Goal: Transaction & Acquisition: Purchase product/service

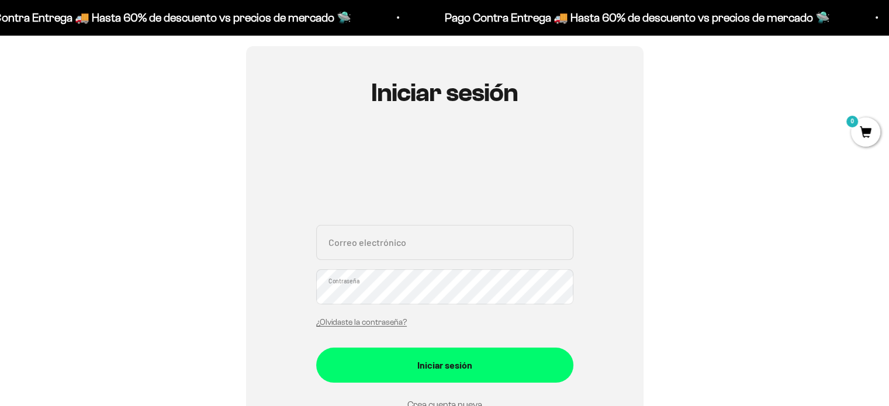
scroll to position [98, 0]
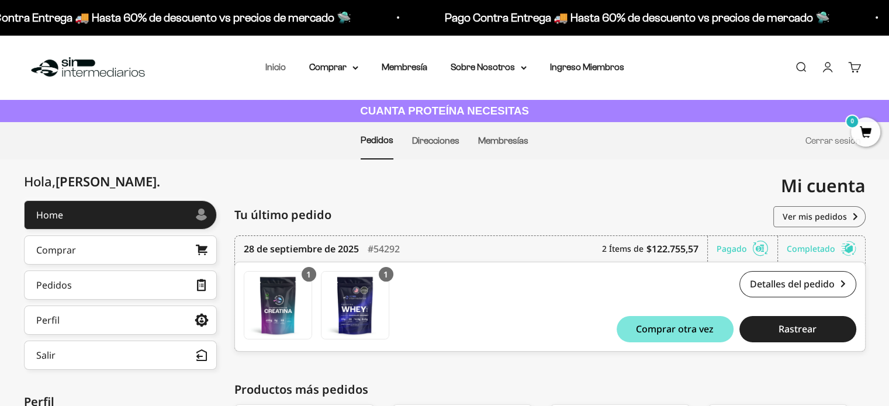
click at [270, 67] on link "Inicio" at bounding box center [275, 67] width 20 height 10
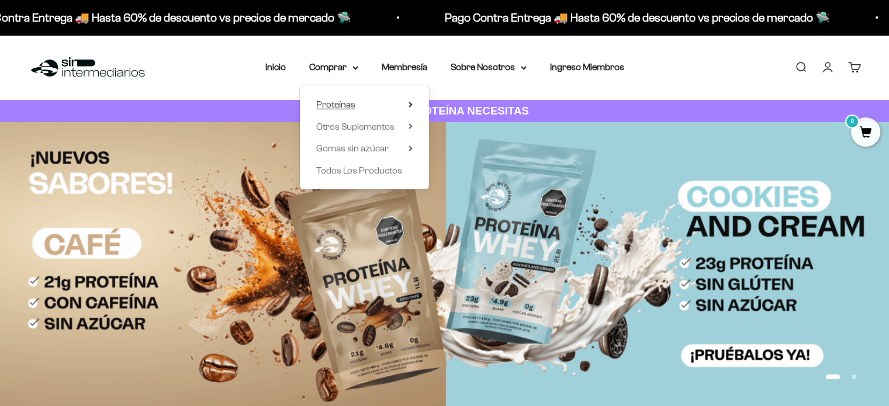
click at [343, 109] on span "Proteínas" at bounding box center [335, 104] width 39 height 15
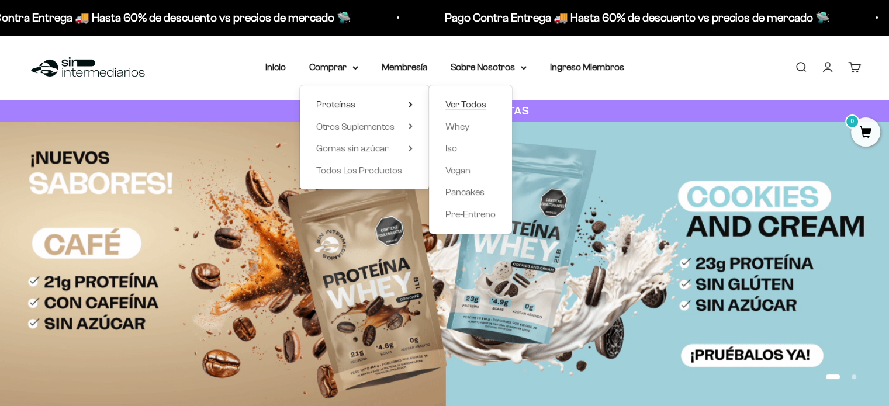
click at [458, 108] on span "Ver Todos" at bounding box center [466, 104] width 41 height 10
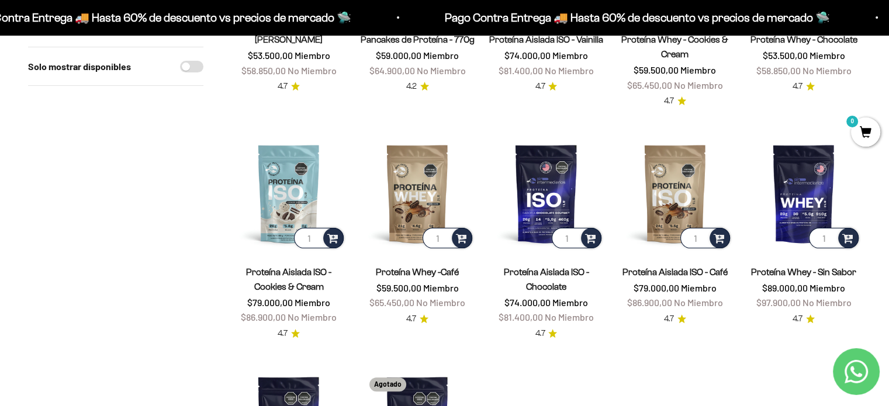
scroll to position [292, 0]
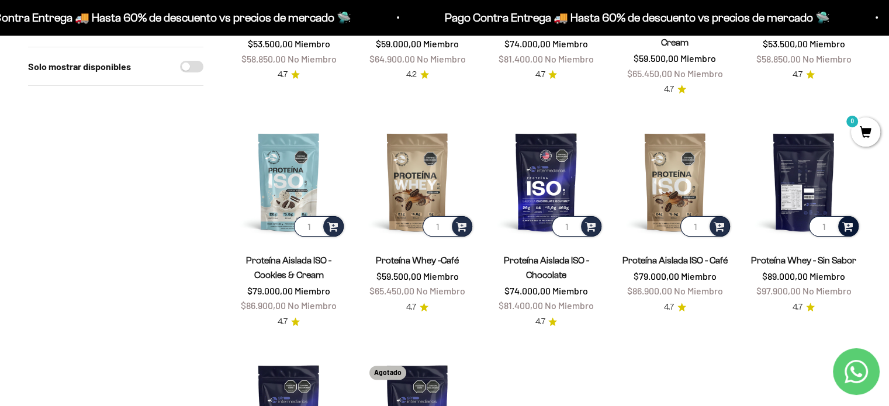
click at [848, 230] on span at bounding box center [848, 225] width 11 height 13
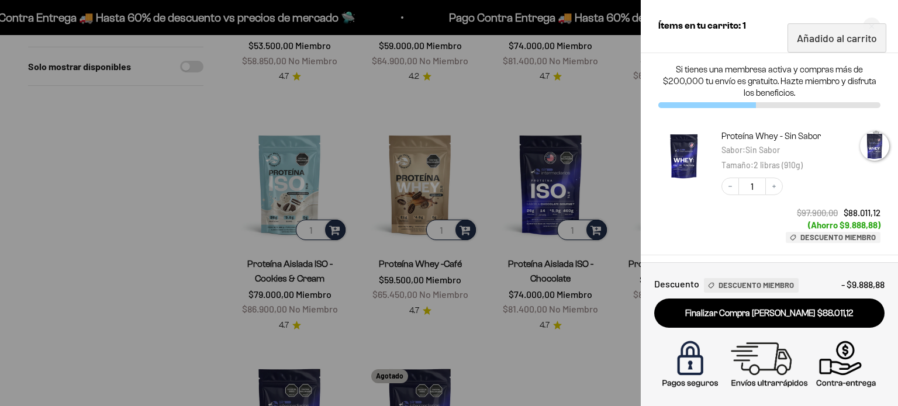
click at [199, 206] on div at bounding box center [449, 203] width 898 height 406
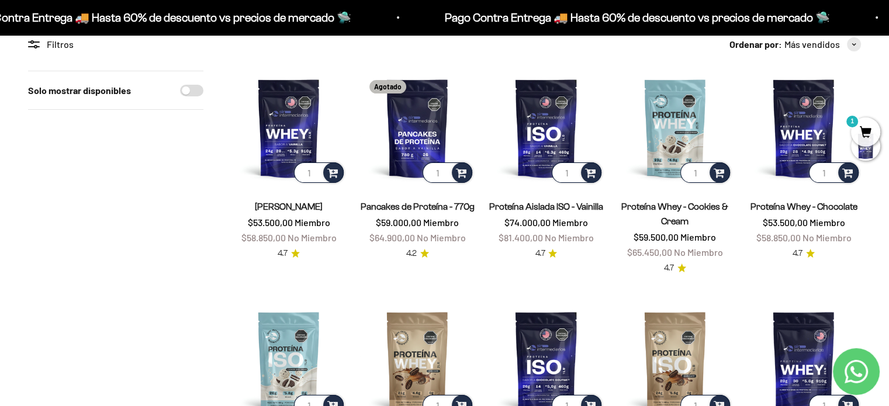
scroll to position [0, 0]
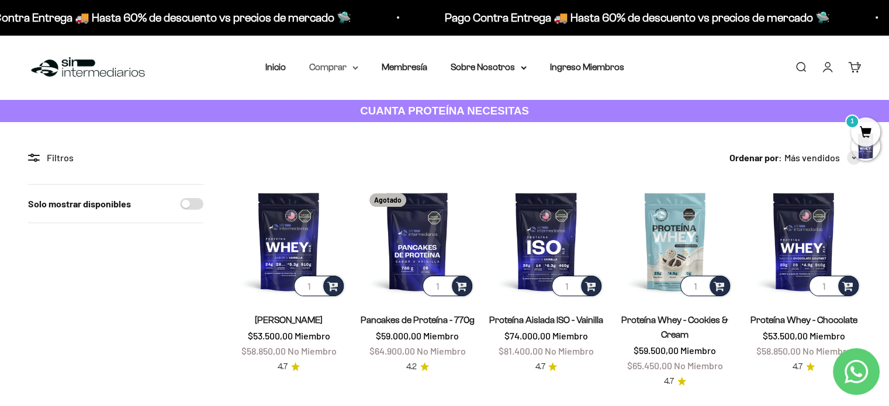
click at [335, 70] on summary "Comprar" at bounding box center [333, 67] width 49 height 15
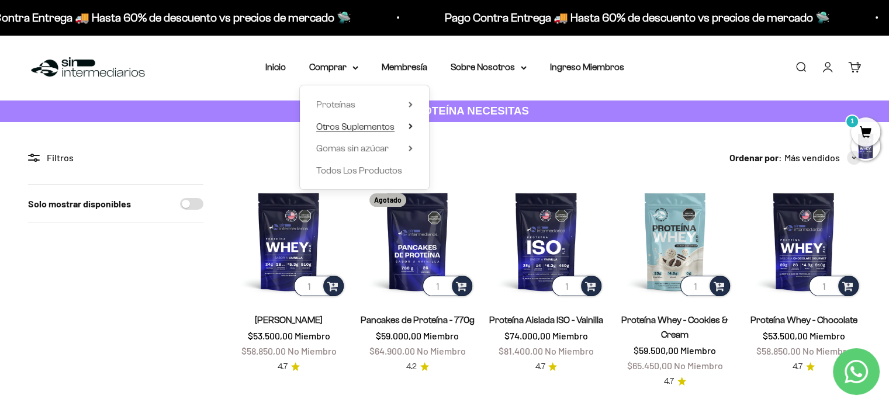
click at [370, 131] on span "Otros Suplementos" at bounding box center [355, 127] width 78 height 10
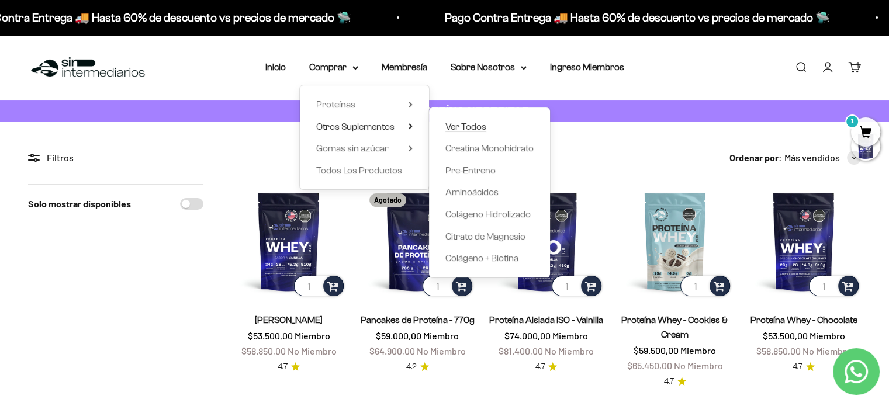
click at [470, 128] on span "Ver Todos" at bounding box center [466, 127] width 41 height 10
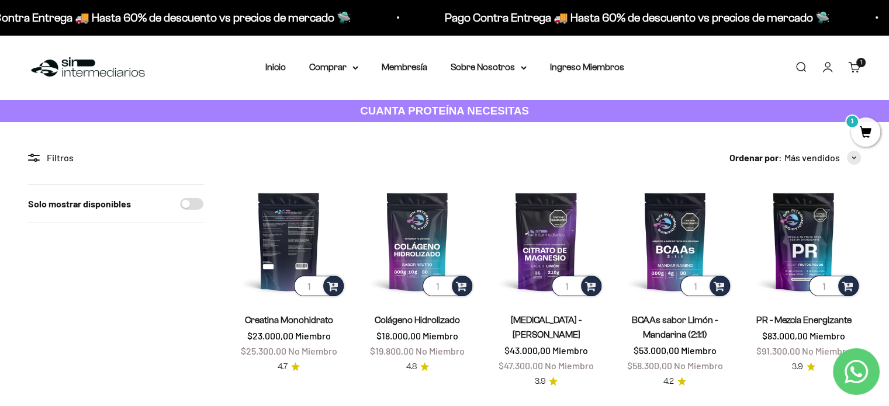
click at [272, 225] on img at bounding box center [289, 241] width 115 height 115
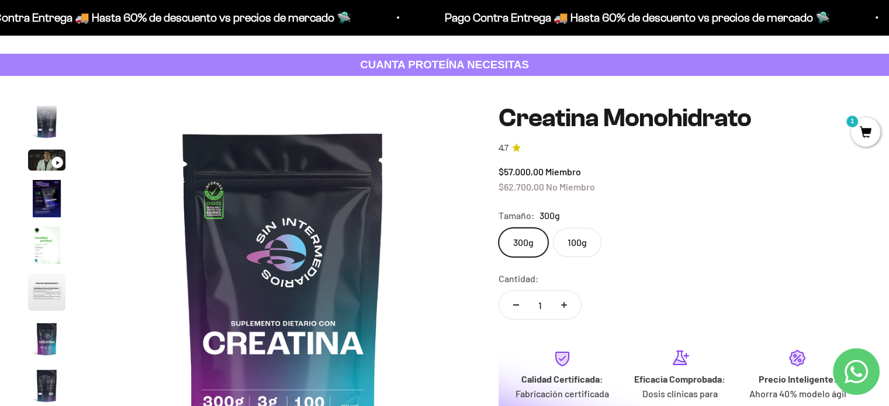
scroll to position [117, 0]
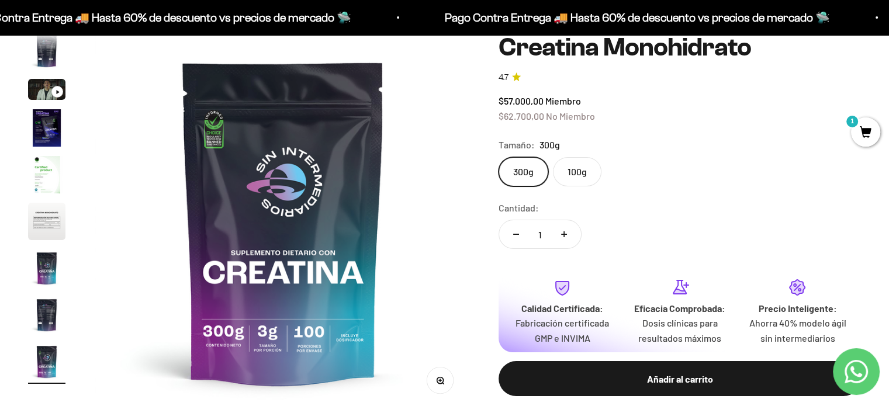
click at [589, 173] on label "100g" at bounding box center [577, 171] width 49 height 29
click at [499, 157] on input "100g" at bounding box center [498, 157] width 1 height 1
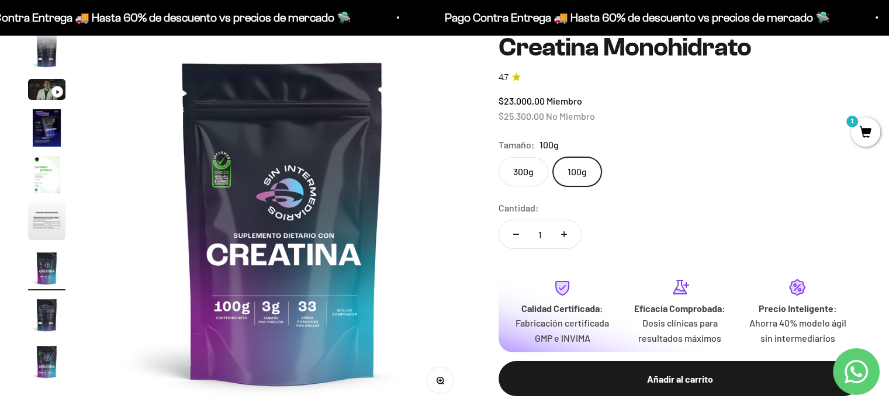
click at [528, 177] on label "300g" at bounding box center [524, 171] width 50 height 29
click at [499, 157] on input "300g" at bounding box center [498, 157] width 1 height 1
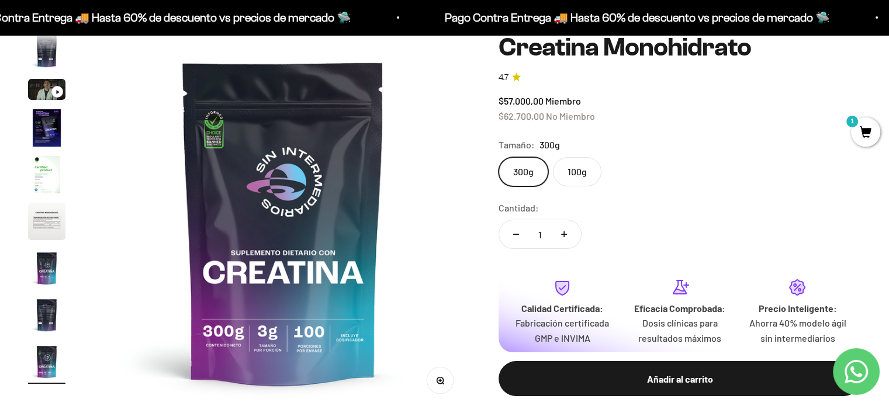
click at [566, 229] on button "Aumentar cantidad" at bounding box center [564, 234] width 34 height 28
type input "2"
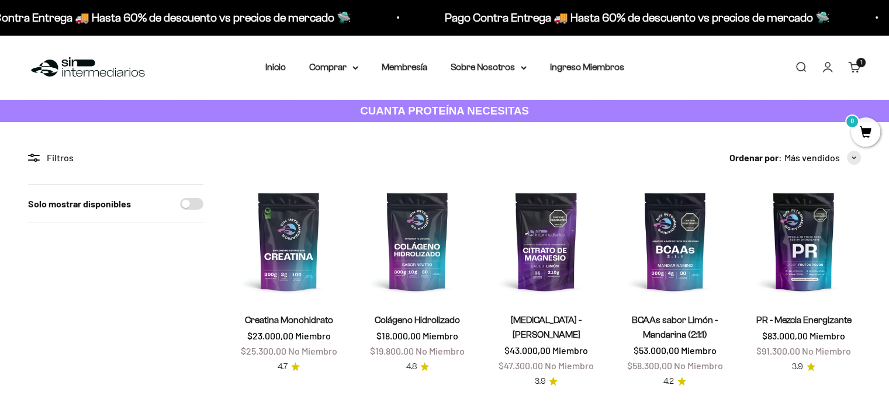
scroll to position [58, 0]
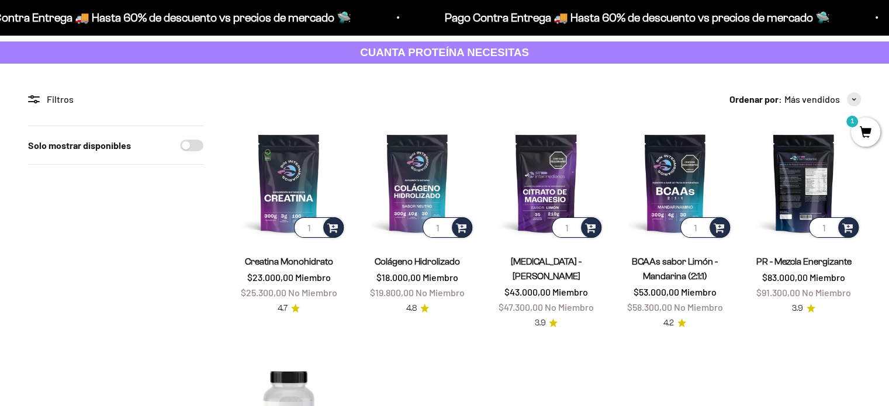
click at [805, 208] on img at bounding box center [804, 183] width 115 height 115
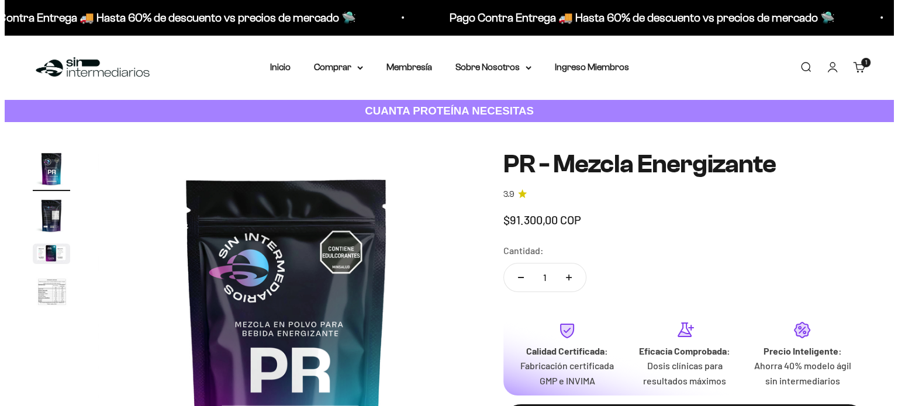
scroll to position [175, 0]
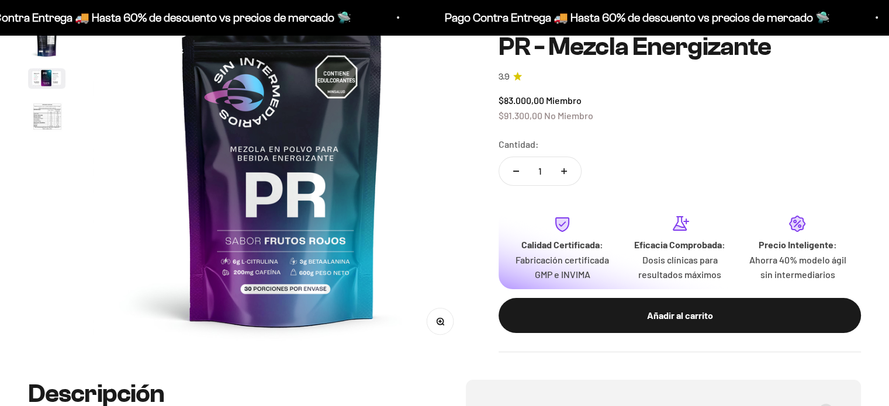
click at [566, 172] on icon "Aumentar cantidad" at bounding box center [564, 171] width 6 height 6
click at [864, 130] on span "1" at bounding box center [865, 132] width 29 height 29
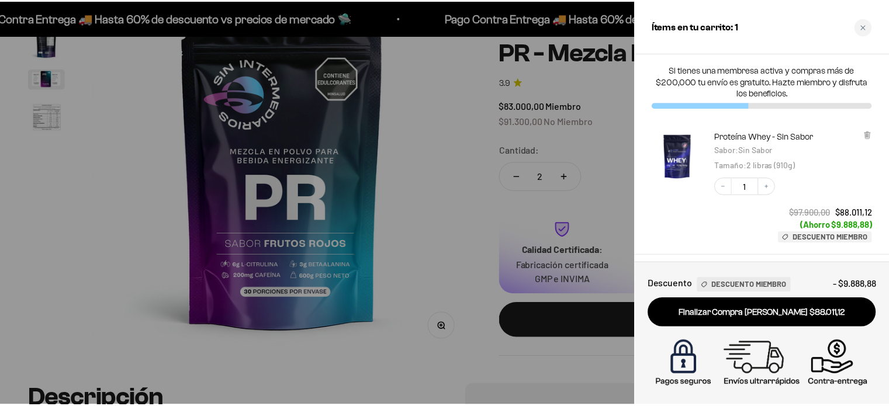
scroll to position [0, 0]
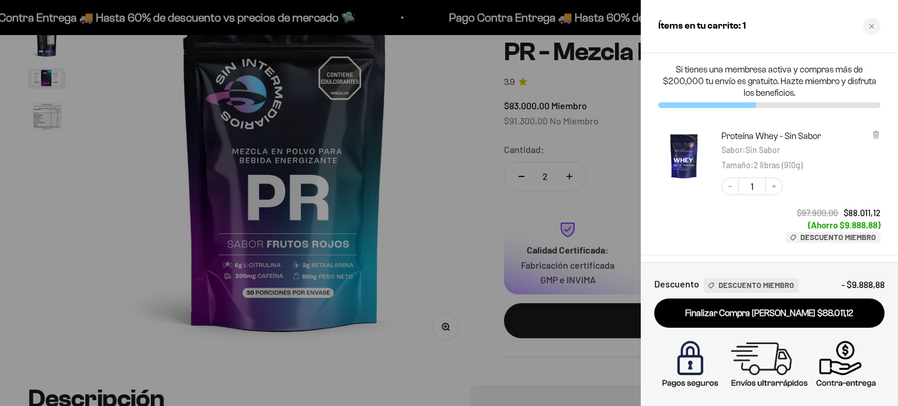
click at [451, 180] on div at bounding box center [449, 203] width 898 height 406
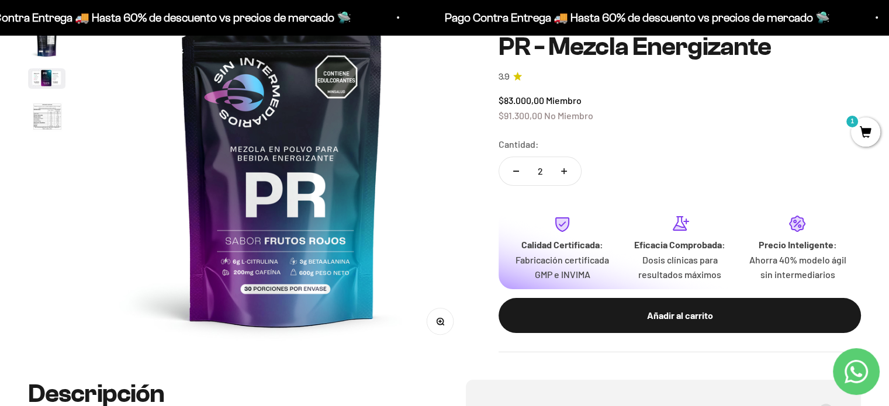
click at [513, 172] on button "Reducir cantidad" at bounding box center [516, 171] width 34 height 28
type input "1"
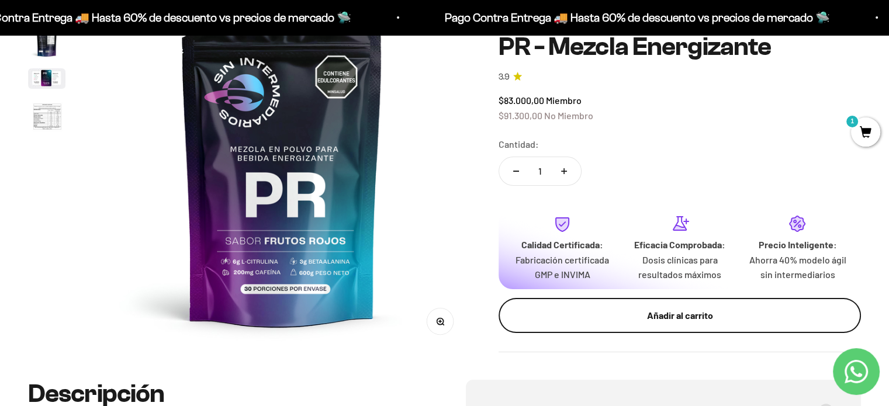
click at [678, 312] on div "Añadir al carrito" at bounding box center [680, 315] width 316 height 15
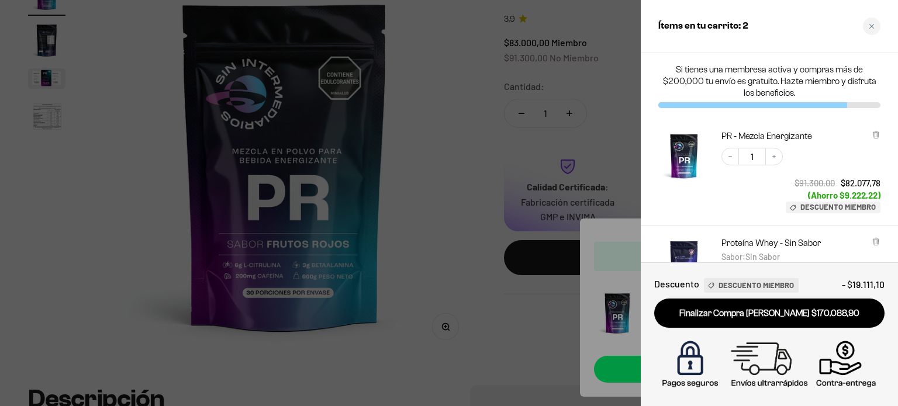
click at [460, 141] on div at bounding box center [449, 203] width 898 height 406
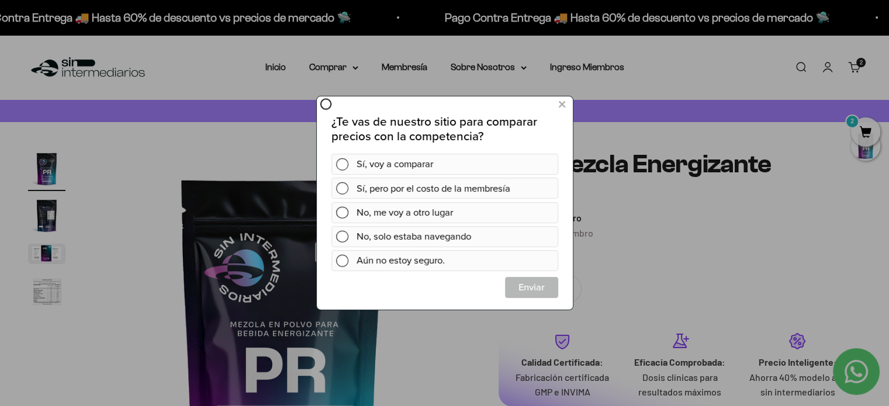
click at [325, 104] on icon at bounding box center [325, 104] width 0 height 0
click at [346, 212] on span at bounding box center [342, 212] width 12 height 12
click at [544, 303] on div "¿Te vas de nuestro sitio para comparar precios con la competencia? Sí, voy a co…" at bounding box center [444, 201] width 256 height 213
click at [528, 286] on span "Cerrar" at bounding box center [531, 287] width 52 height 21
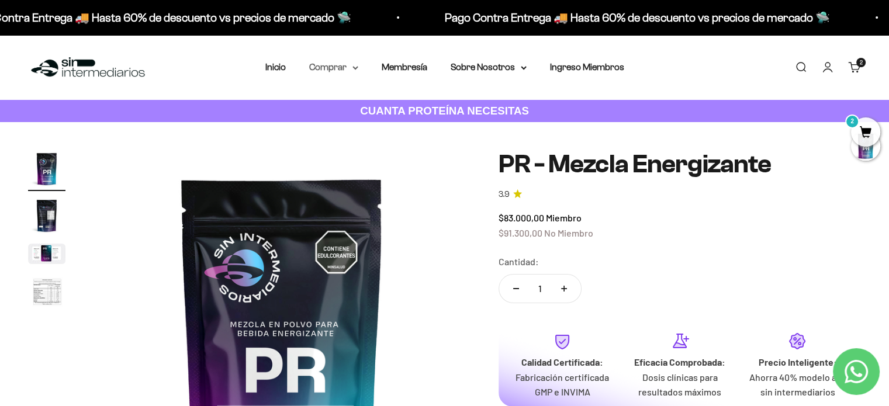
click at [344, 67] on summary "Comprar" at bounding box center [333, 67] width 49 height 15
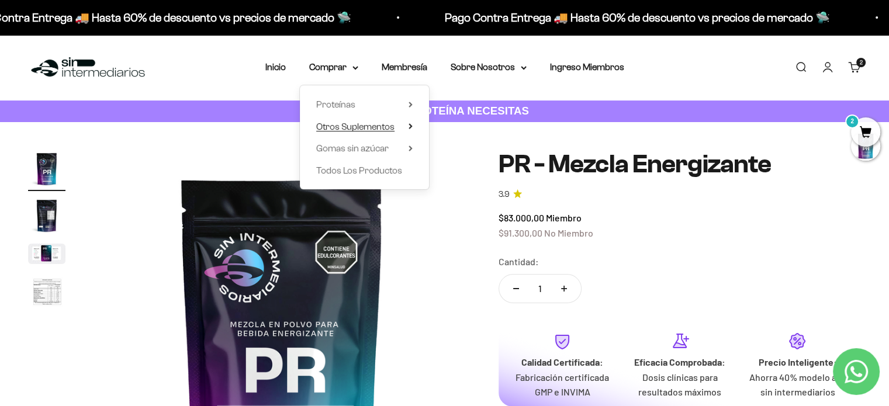
click at [402, 130] on summary "Otros Suplementos" at bounding box center [364, 126] width 96 height 15
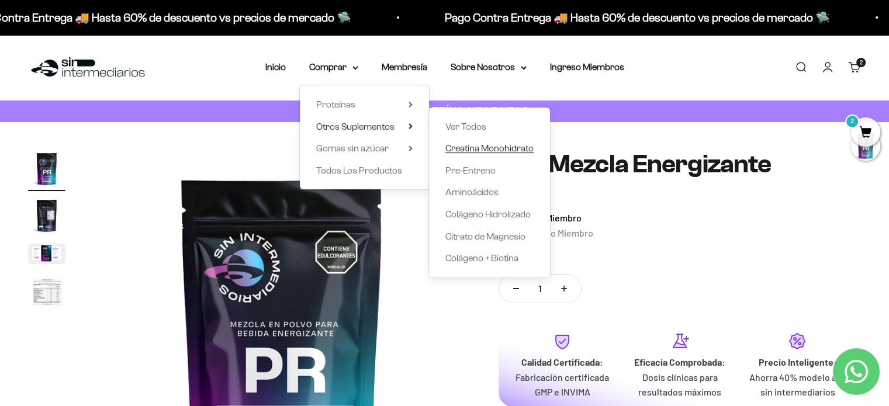
click at [475, 145] on span "Creatina Monohidrato" at bounding box center [490, 148] width 88 height 10
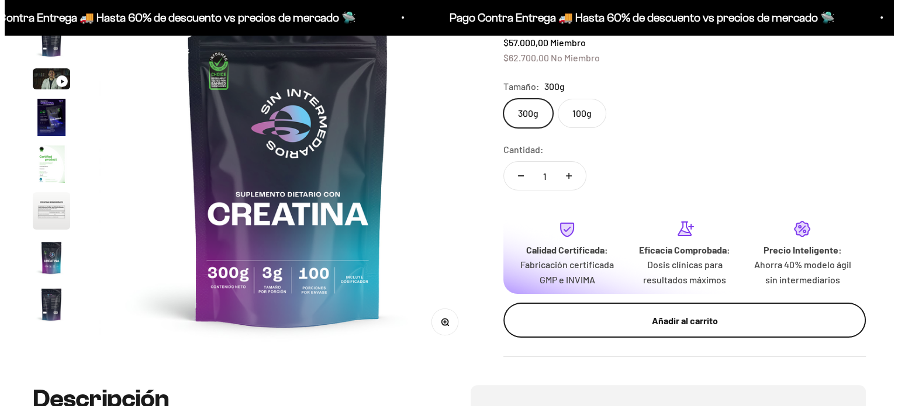
scroll to position [48, 0]
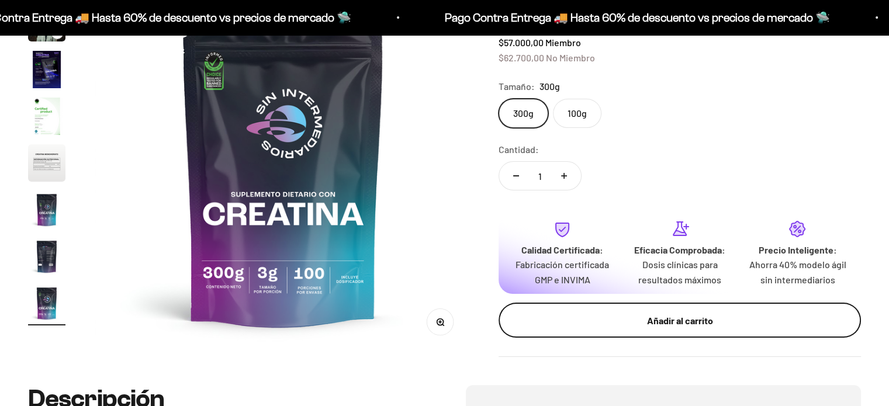
click at [599, 332] on button "Añadir al carrito" at bounding box center [680, 320] width 363 height 35
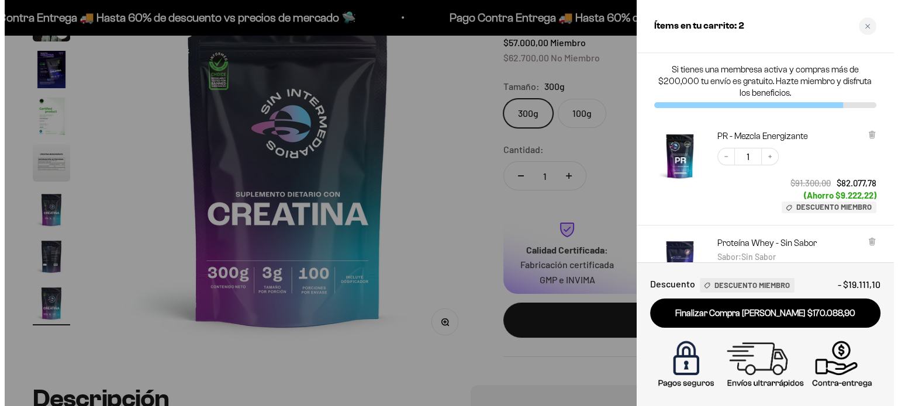
scroll to position [0, 3169]
